Goal: Information Seeking & Learning: Learn about a topic

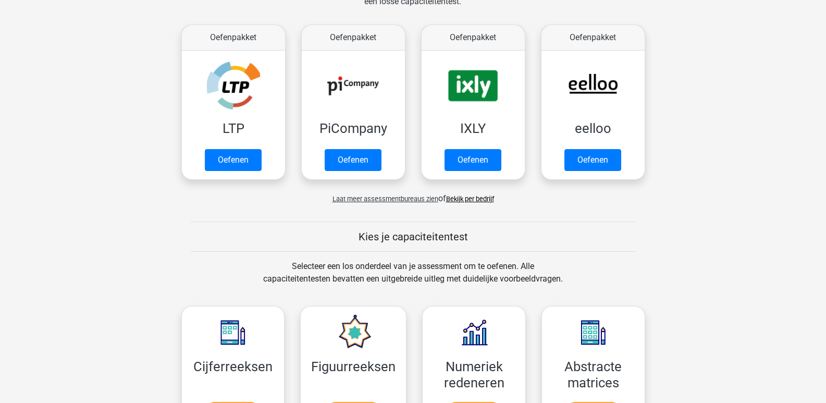
scroll to position [365, 0]
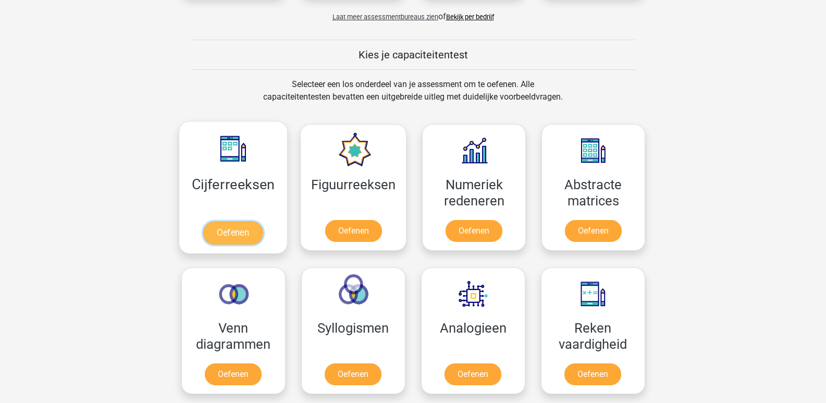
click at [240, 229] on link "Oefenen" at bounding box center [232, 232] width 59 height 23
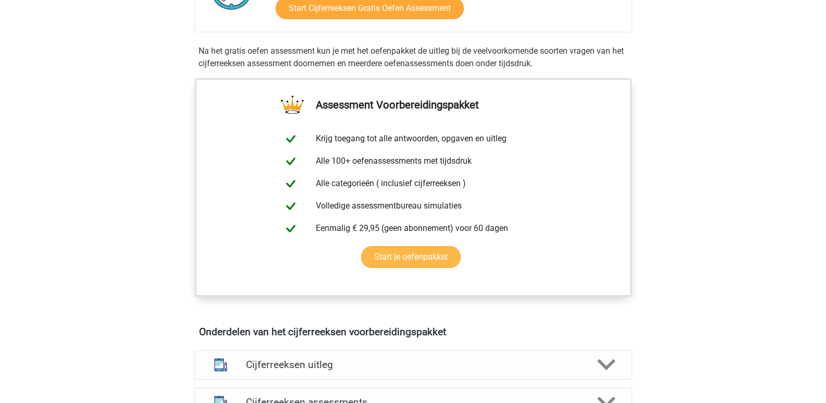
scroll to position [521, 0]
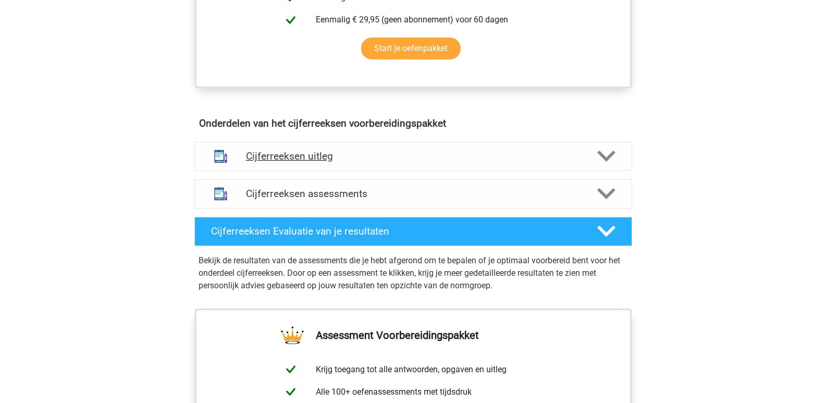
click at [433, 171] on div "Cijferreeksen uitleg" at bounding box center [413, 156] width 438 height 29
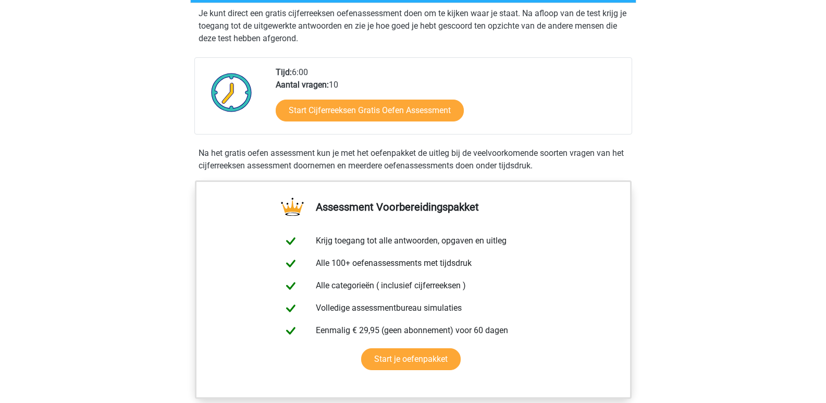
scroll to position [260, 0]
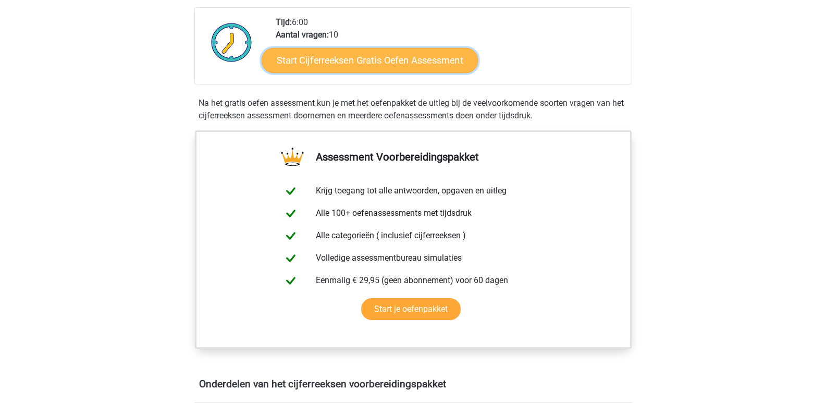
click at [360, 69] on link "Start Cijferreeksen Gratis Oefen Assessment" at bounding box center [369, 59] width 216 height 25
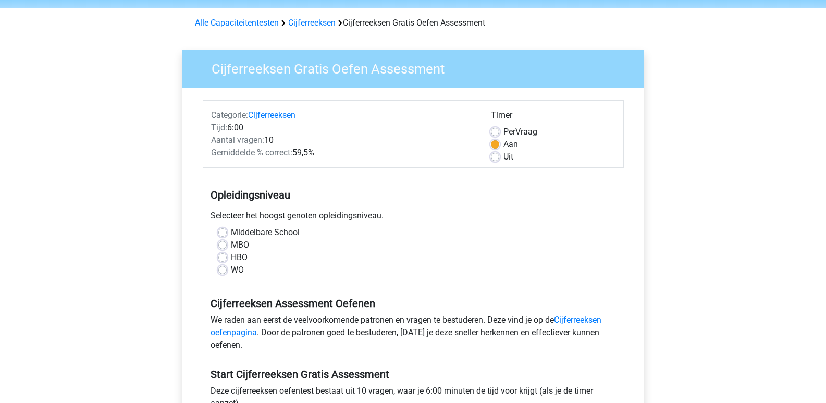
scroll to position [52, 0]
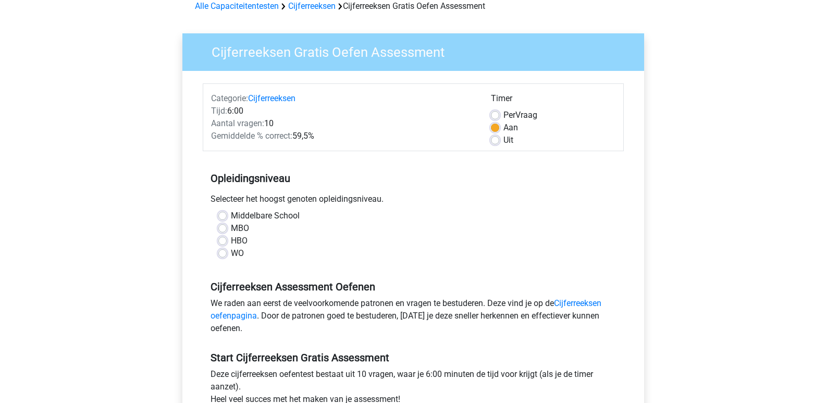
click at [231, 242] on label "HBO" at bounding box center [239, 240] width 17 height 13
click at [224, 242] on input "HBO" at bounding box center [222, 239] width 8 height 10
radio input "true"
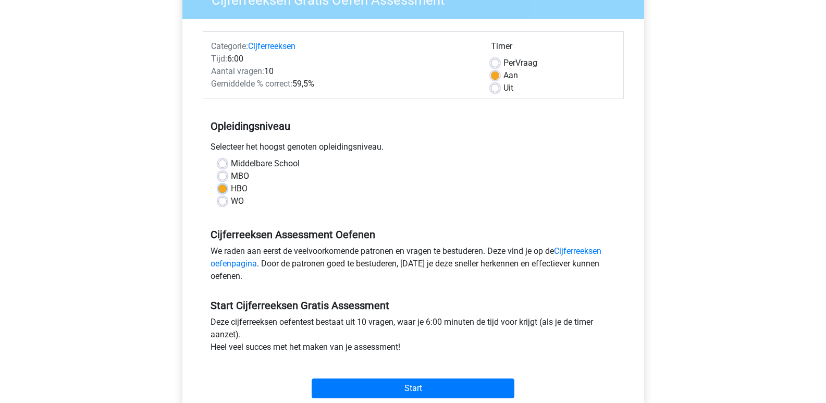
scroll to position [156, 0]
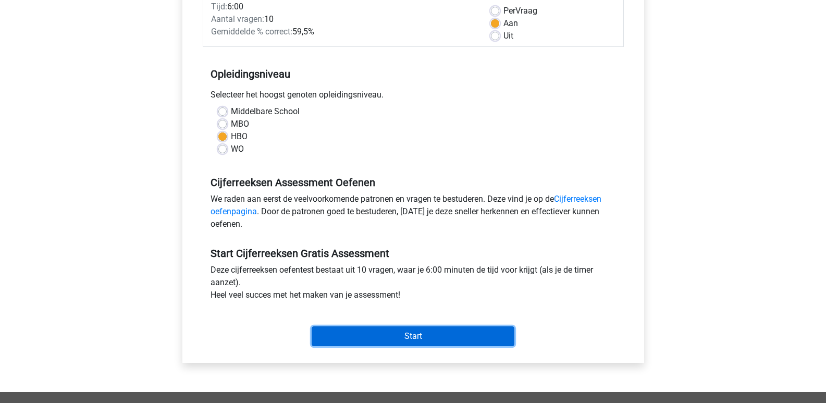
click at [404, 339] on input "Start" at bounding box center [413, 336] width 203 height 20
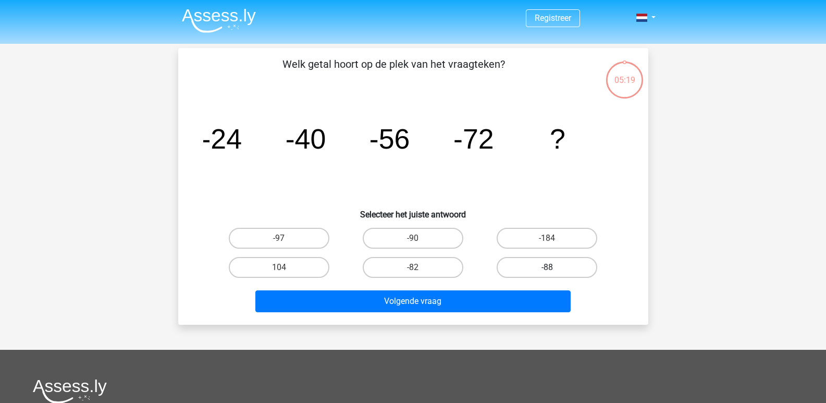
click at [545, 266] on label "-88" at bounding box center [546, 267] width 101 height 21
click at [547, 267] on input "-88" at bounding box center [550, 270] width 7 height 7
radio input "true"
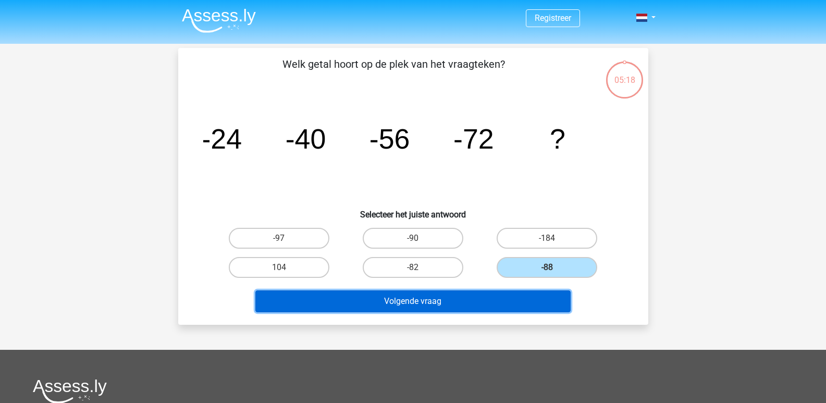
click at [402, 302] on button "Volgende vraag" at bounding box center [412, 301] width 315 height 22
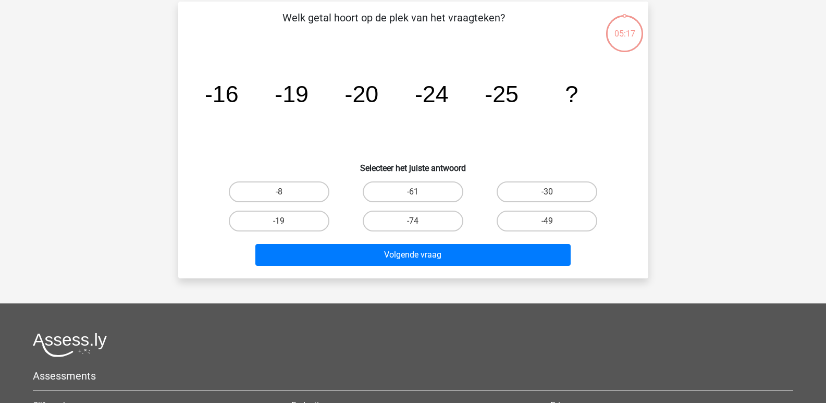
scroll to position [48, 0]
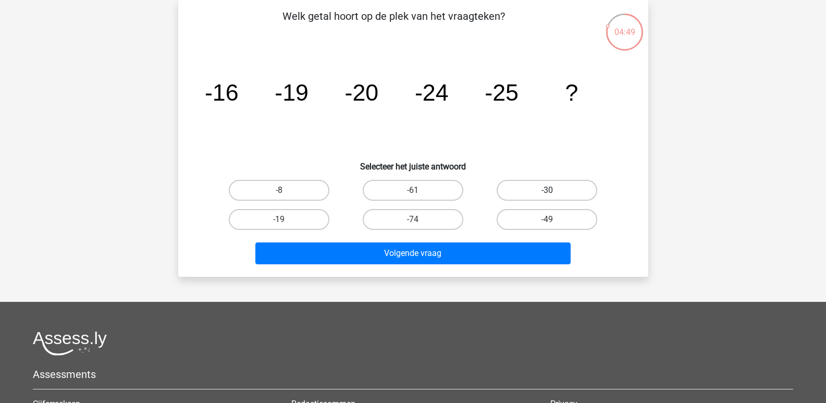
click at [546, 192] on label "-30" at bounding box center [546, 190] width 101 height 21
click at [547, 192] on input "-30" at bounding box center [550, 193] width 7 height 7
radio input "true"
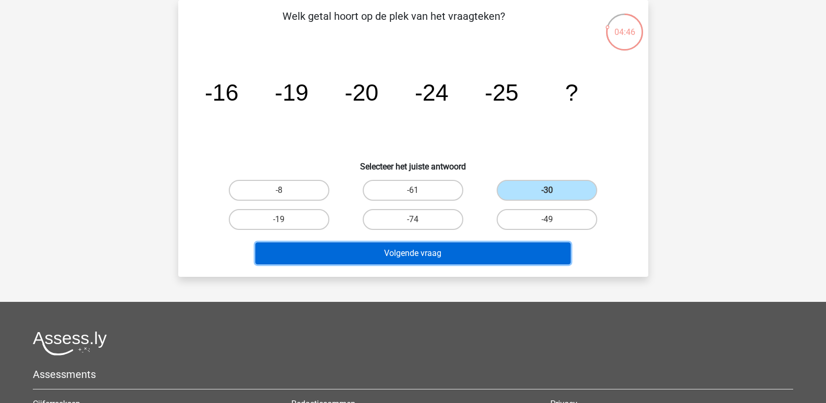
click at [408, 250] on button "Volgende vraag" at bounding box center [412, 253] width 315 height 22
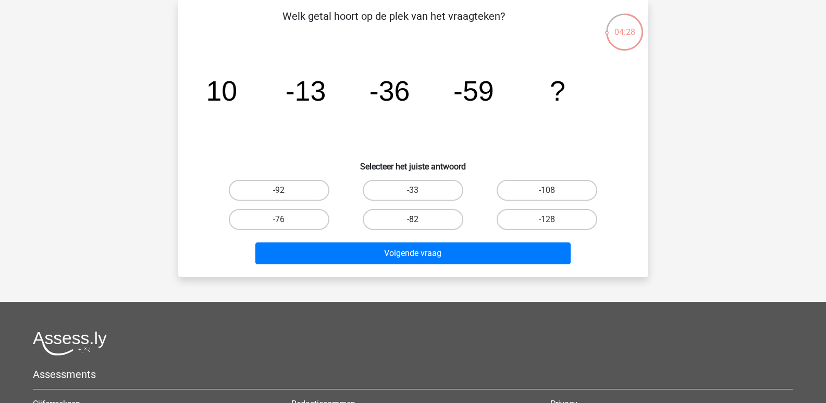
click at [408, 210] on label "-82" at bounding box center [413, 219] width 101 height 21
click at [413, 219] on input "-82" at bounding box center [416, 222] width 7 height 7
radio input "true"
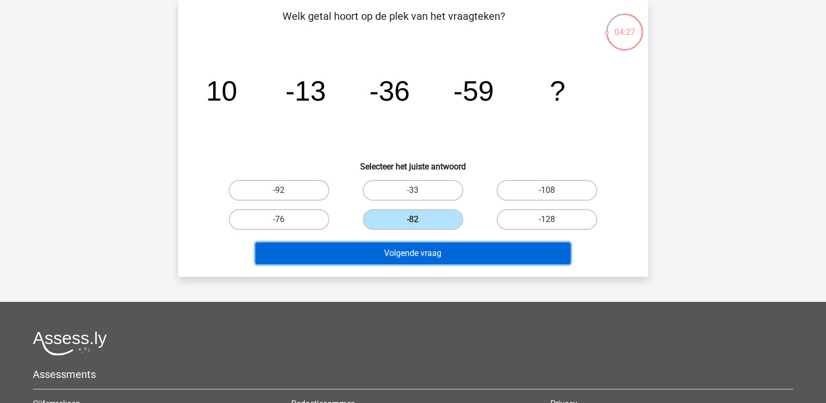
click at [420, 248] on button "Volgende vraag" at bounding box center [412, 253] width 315 height 22
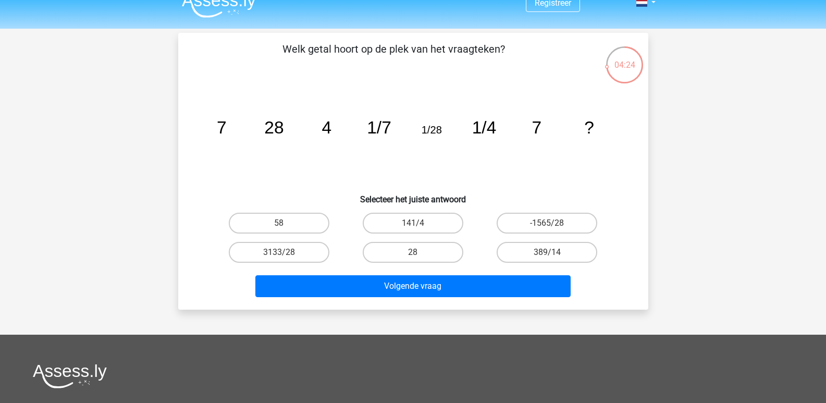
scroll to position [0, 0]
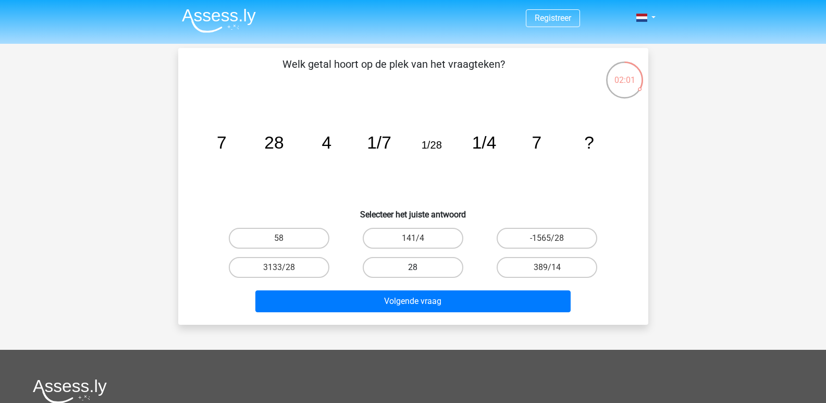
click at [408, 268] on label "28" at bounding box center [413, 267] width 101 height 21
click at [413, 268] on input "28" at bounding box center [416, 270] width 7 height 7
radio input "true"
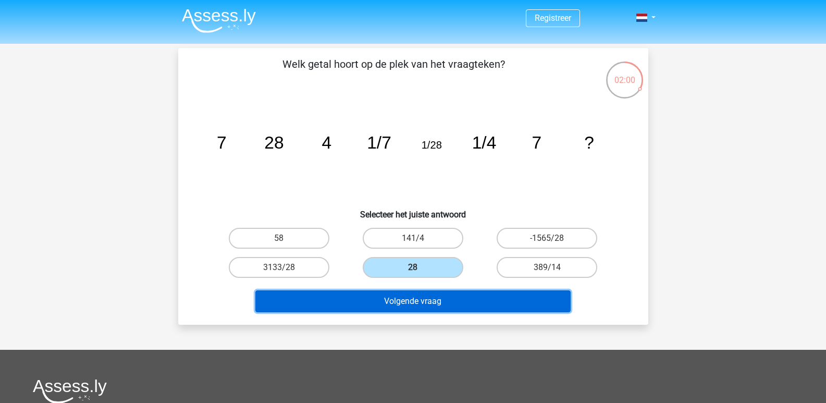
click at [416, 298] on button "Volgende vraag" at bounding box center [412, 301] width 315 height 22
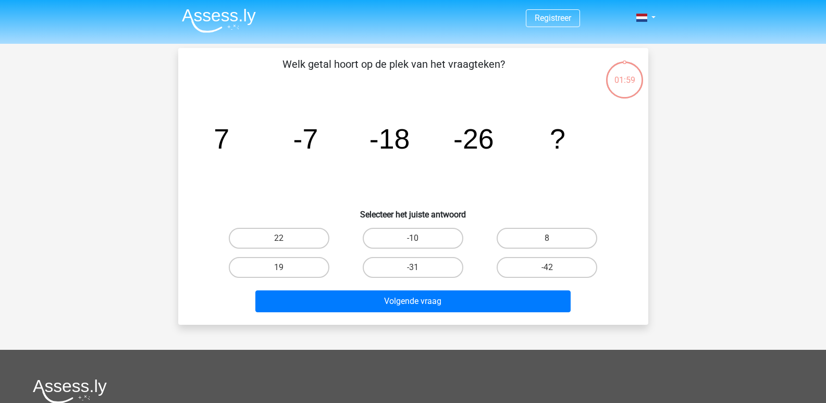
scroll to position [48, 0]
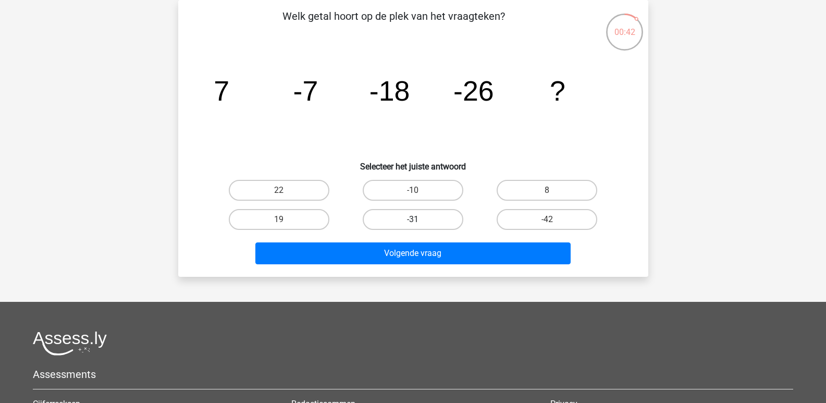
click at [423, 218] on label "-31" at bounding box center [413, 219] width 101 height 21
click at [419, 219] on input "-31" at bounding box center [416, 222] width 7 height 7
radio input "true"
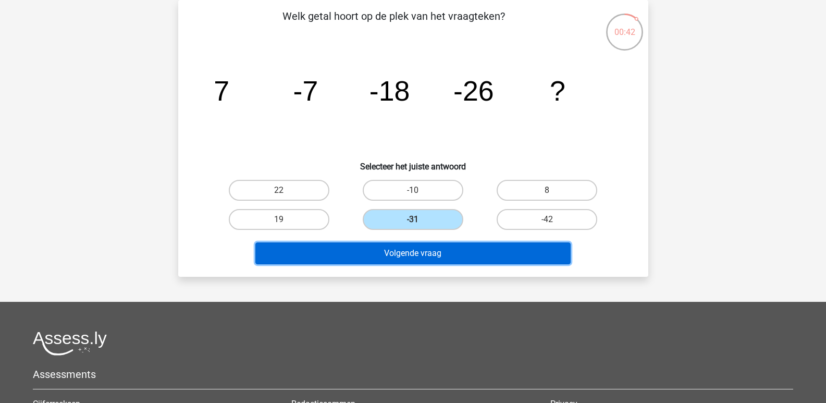
click at [420, 252] on button "Volgende vraag" at bounding box center [412, 253] width 315 height 22
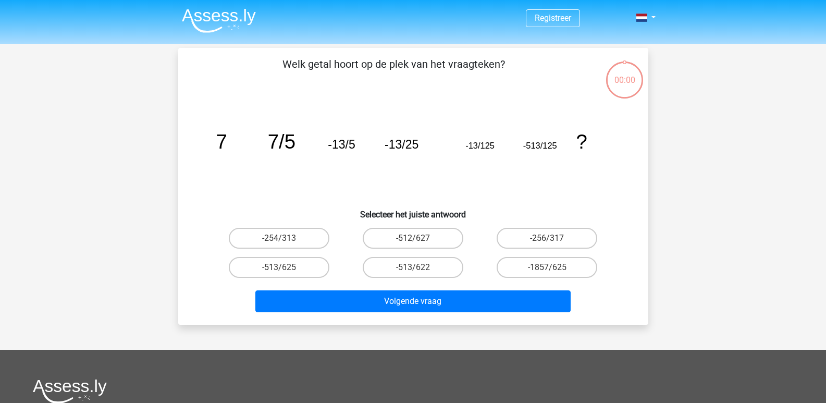
scroll to position [48, 0]
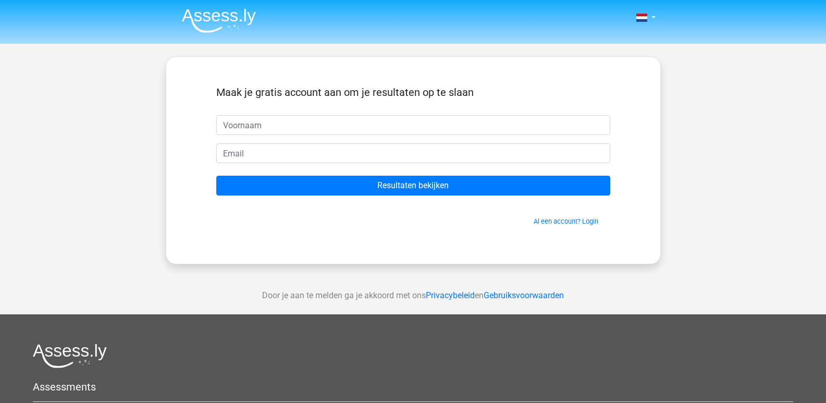
click at [281, 125] on input "text" at bounding box center [413, 125] width 394 height 20
type input "[PERSON_NAME]"
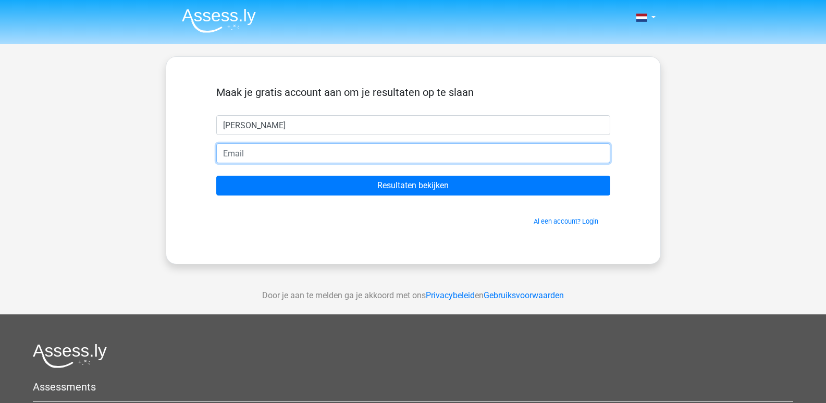
click at [264, 153] on input "email" at bounding box center [413, 153] width 394 height 20
type input "[EMAIL_ADDRESS][DOMAIN_NAME]"
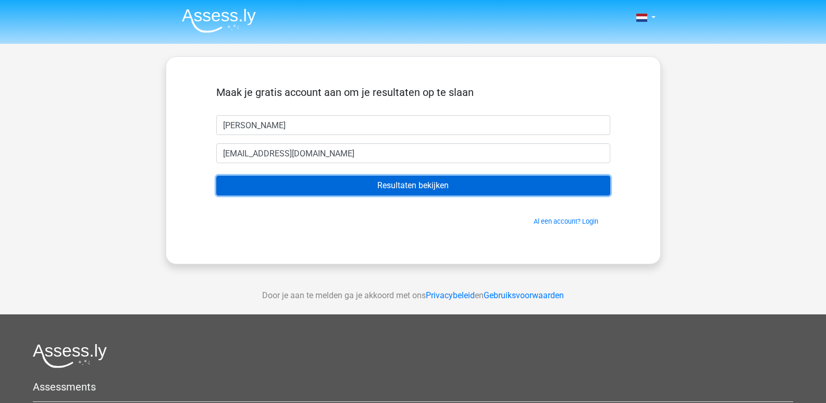
click at [416, 186] on input "Resultaten bekijken" at bounding box center [413, 186] width 394 height 20
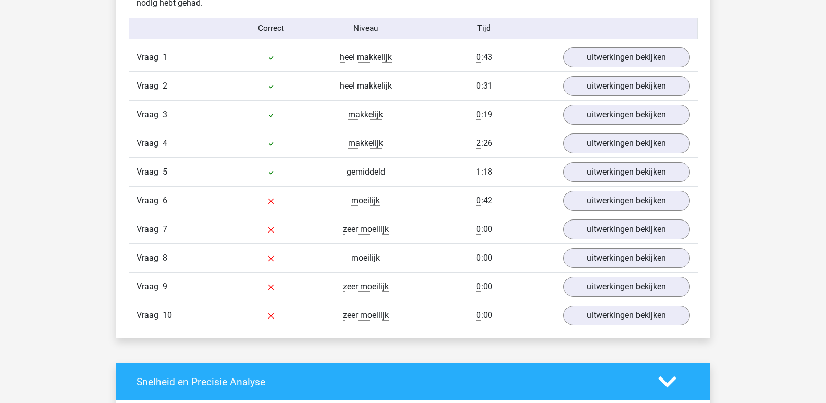
scroll to position [833, 0]
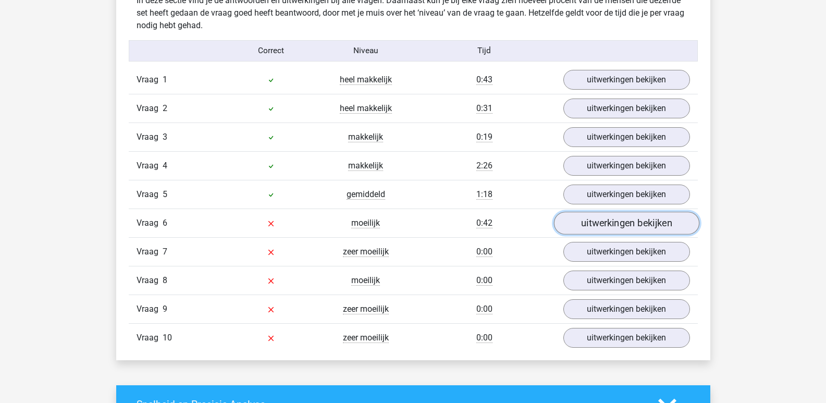
click at [632, 222] on link "uitwerkingen bekijken" at bounding box center [625, 223] width 145 height 23
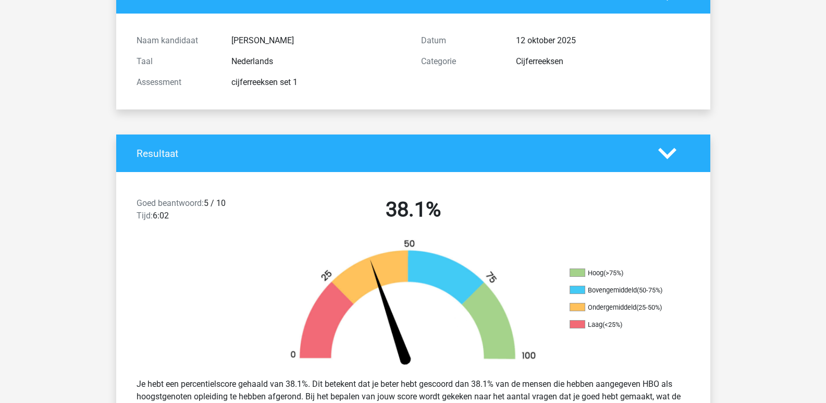
scroll to position [0, 0]
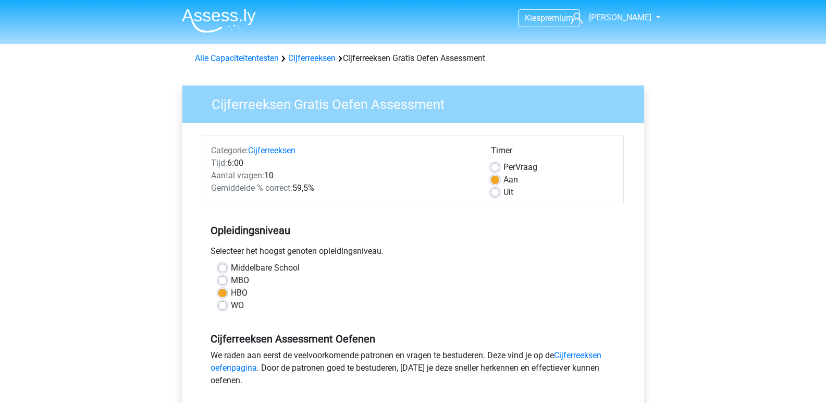
scroll to position [156, 0]
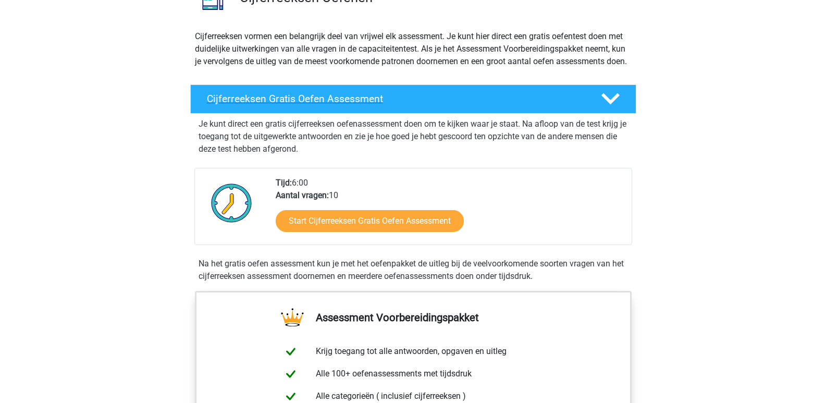
scroll to position [156, 0]
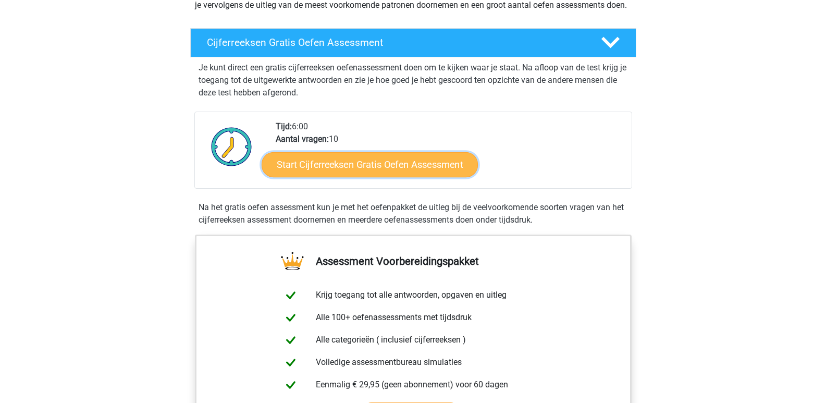
click at [368, 177] on link "Start Cijferreeksen Gratis Oefen Assessment" at bounding box center [369, 164] width 216 height 25
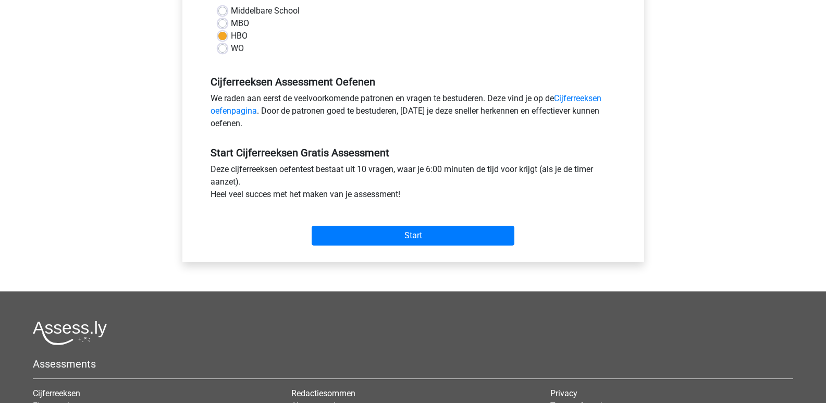
scroll to position [260, 0]
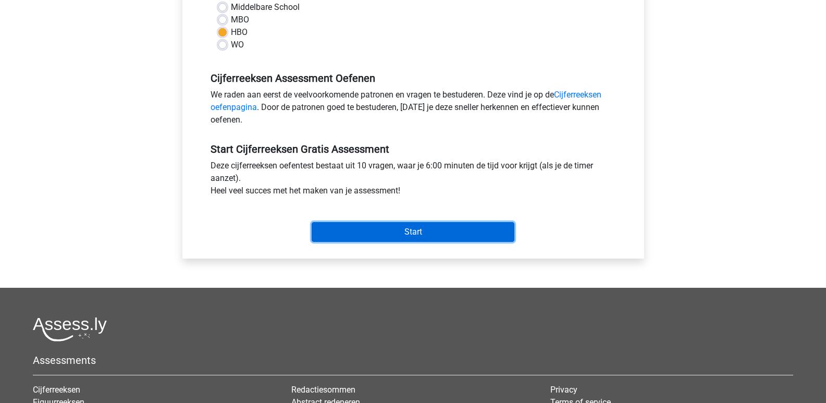
click at [410, 232] on input "Start" at bounding box center [413, 232] width 203 height 20
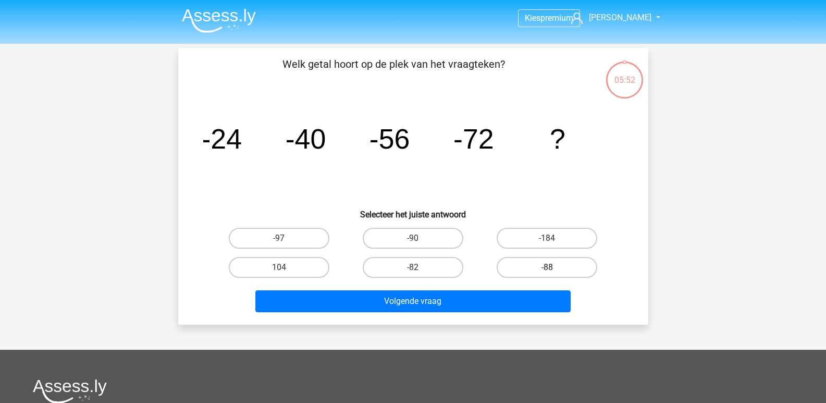
click at [553, 266] on label "-88" at bounding box center [546, 267] width 101 height 21
click at [553, 267] on input "-88" at bounding box center [550, 270] width 7 height 7
radio input "true"
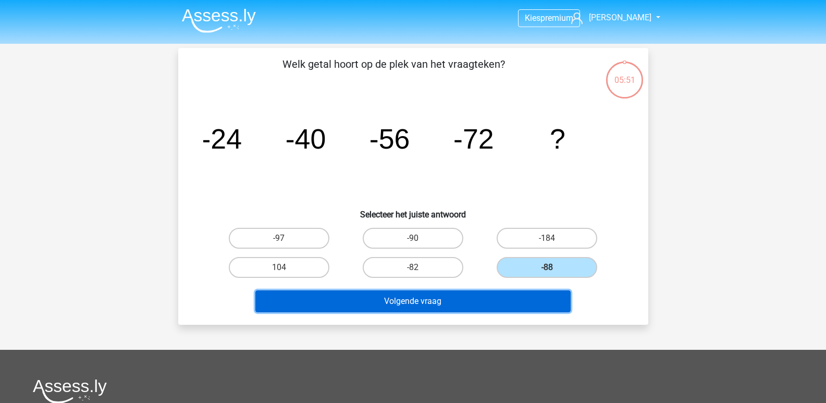
click at [408, 305] on button "Volgende vraag" at bounding box center [412, 301] width 315 height 22
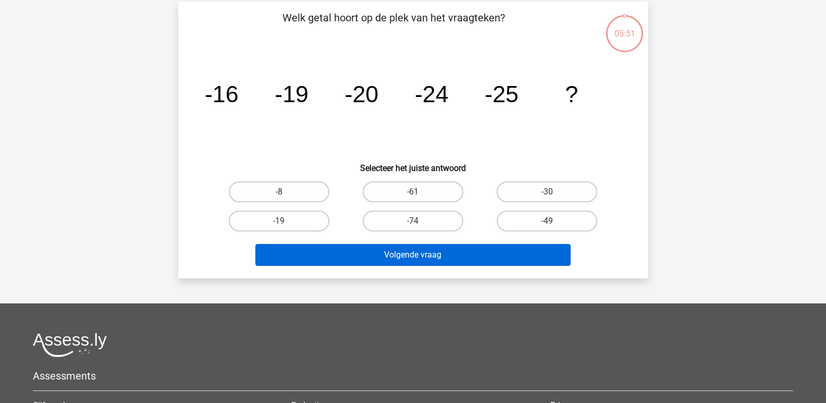
scroll to position [48, 0]
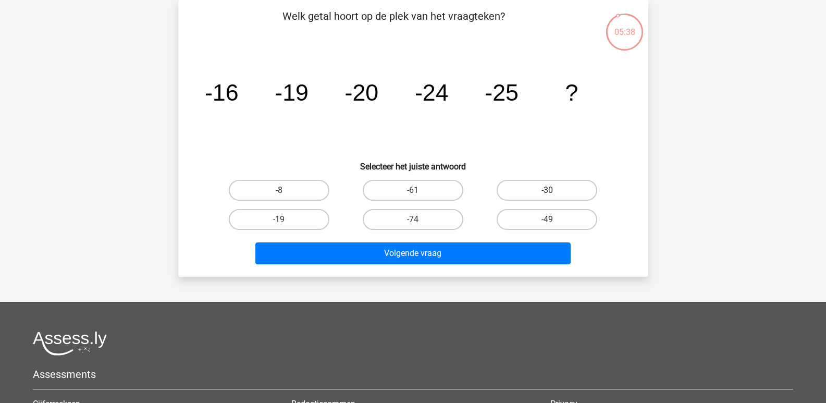
click at [540, 190] on label "-30" at bounding box center [546, 190] width 101 height 21
click at [547, 190] on input "-30" at bounding box center [550, 193] width 7 height 7
radio input "true"
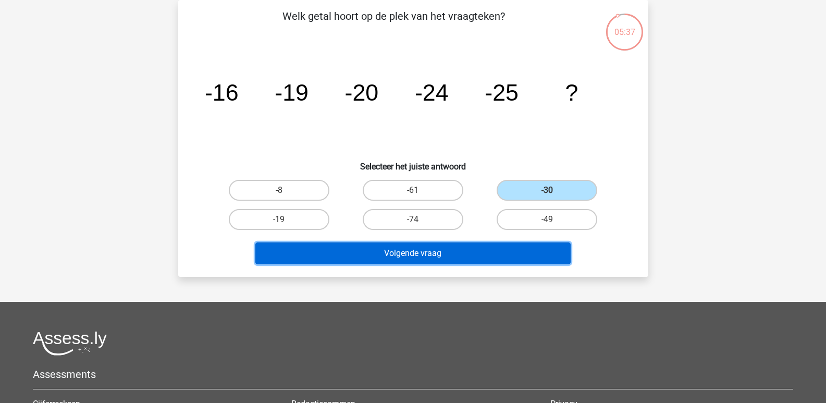
click at [415, 248] on button "Volgende vraag" at bounding box center [412, 253] width 315 height 22
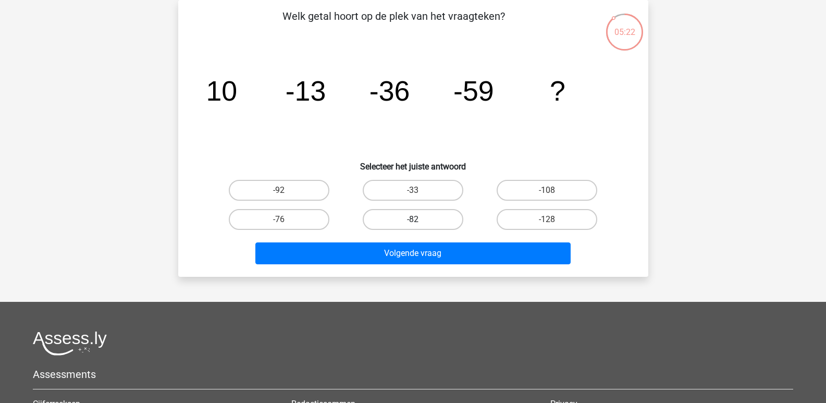
click at [416, 218] on label "-82" at bounding box center [413, 219] width 101 height 21
click at [416, 219] on input "-82" at bounding box center [416, 222] width 7 height 7
radio input "true"
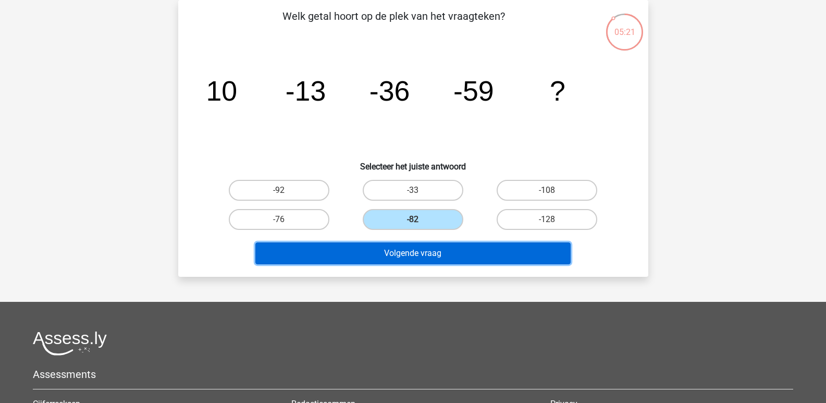
click at [417, 254] on button "Volgende vraag" at bounding box center [412, 253] width 315 height 22
